Goal: Transaction & Acquisition: Purchase product/service

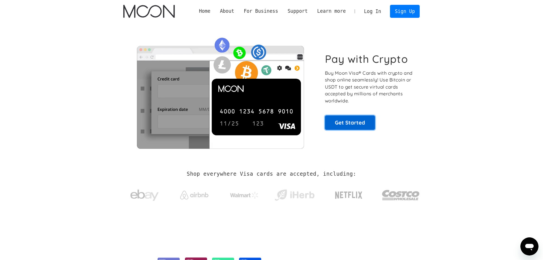
click at [356, 120] on link "Get Started" at bounding box center [350, 122] width 50 height 14
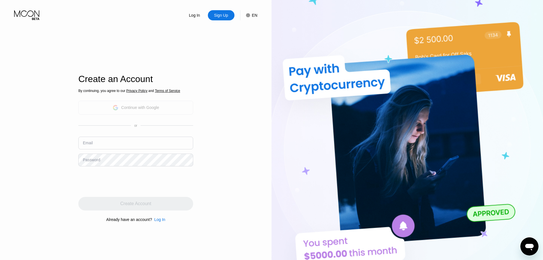
click at [183, 107] on div "Continue with Google" at bounding box center [135, 108] width 115 height 14
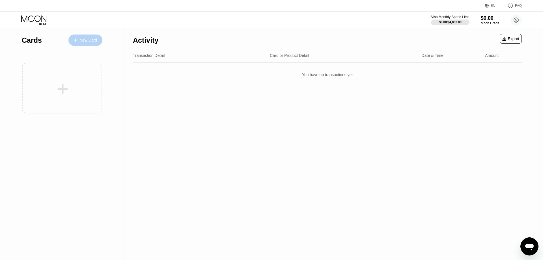
click at [83, 40] on div "New Card" at bounding box center [88, 40] width 18 height 5
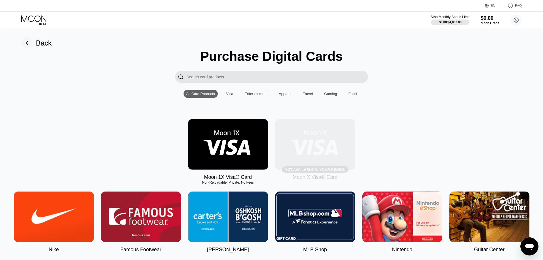
click at [312, 144] on img at bounding box center [315, 144] width 80 height 51
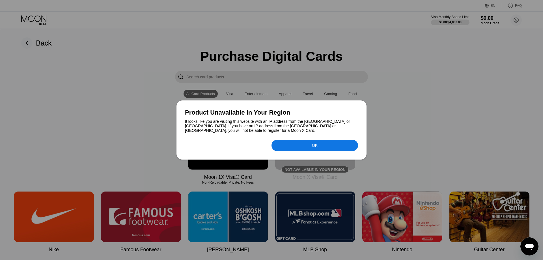
click at [295, 138] on div "OK" at bounding box center [271, 143] width 173 height 16
drag, startPoint x: 337, startPoint y: 142, endPoint x: 331, endPoint y: 142, distance: 5.7
click at [331, 142] on div "OK" at bounding box center [314, 145] width 86 height 11
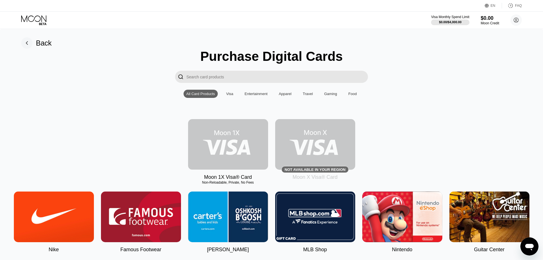
click at [246, 156] on img at bounding box center [228, 144] width 80 height 51
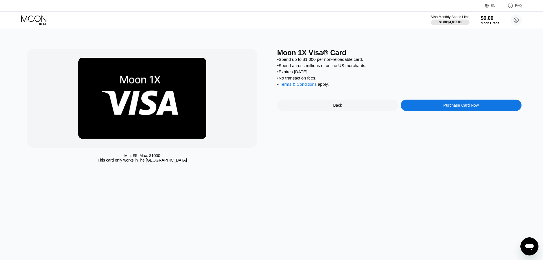
click at [452, 107] on div "Purchase Card Now" at bounding box center [460, 104] width 121 height 11
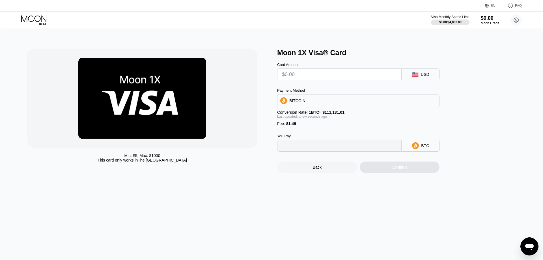
type input "0"
click at [380, 104] on div "BITCOIN" at bounding box center [358, 100] width 162 height 11
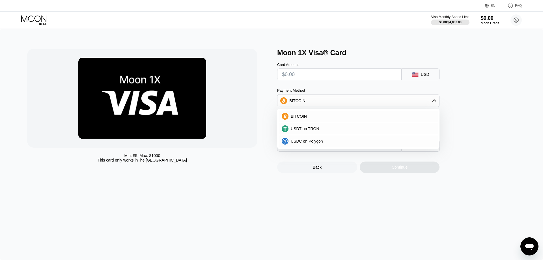
click at [323, 84] on div "Card Amount USD Payment Method BITCOIN BITCOIN USDT on TRON USDC on Polygon Con…" at bounding box center [367, 104] width 181 height 95
